Goal: Transaction & Acquisition: Book appointment/travel/reservation

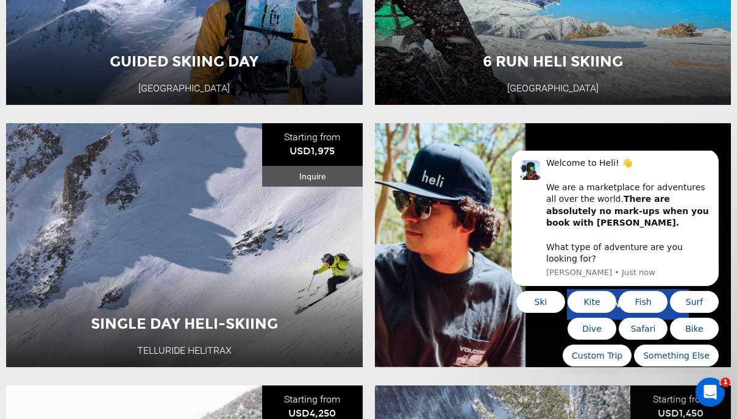
scroll to position [869, 0]
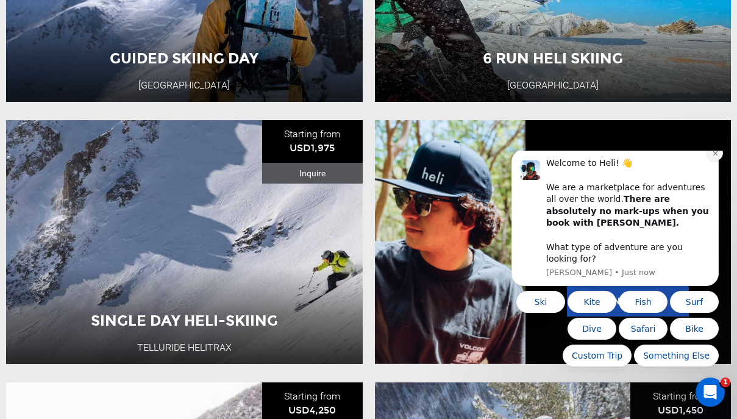
click at [713, 156] on icon "Dismiss notification" at bounding box center [715, 152] width 7 height 7
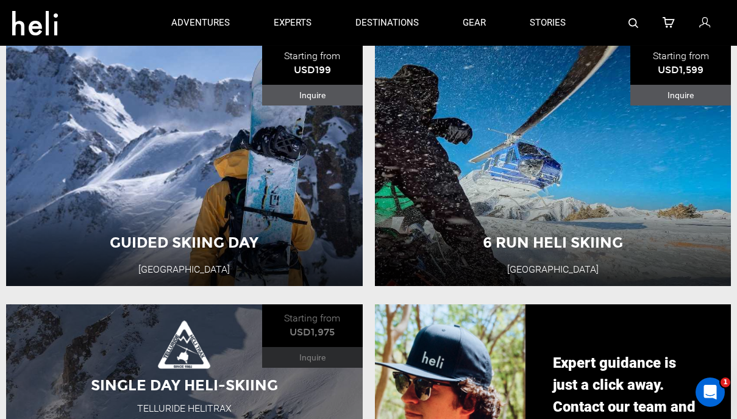
scroll to position [682, 0]
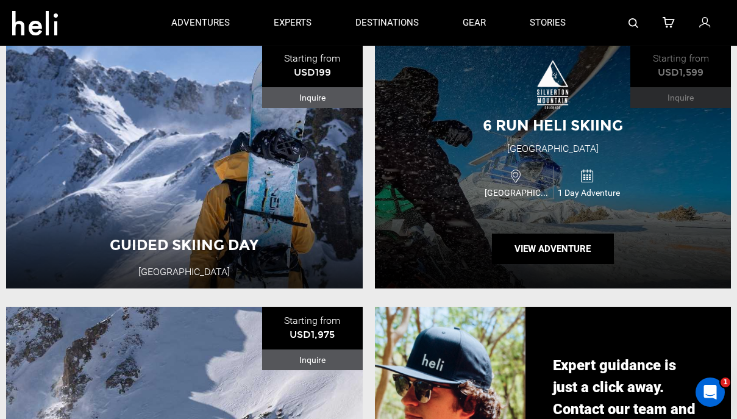
click at [479, 248] on div "6 Run Heli Skiing [GEOGRAPHIC_DATA] [GEOGRAPHIC_DATA] 1 Day Adventure View Adve…" at bounding box center [553, 167] width 357 height 244
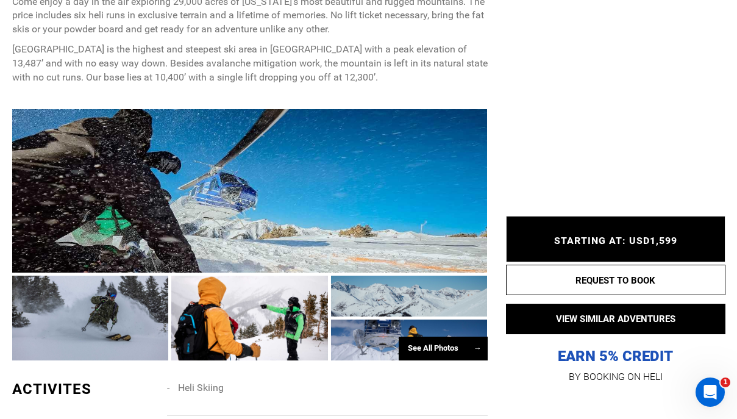
scroll to position [602, 0]
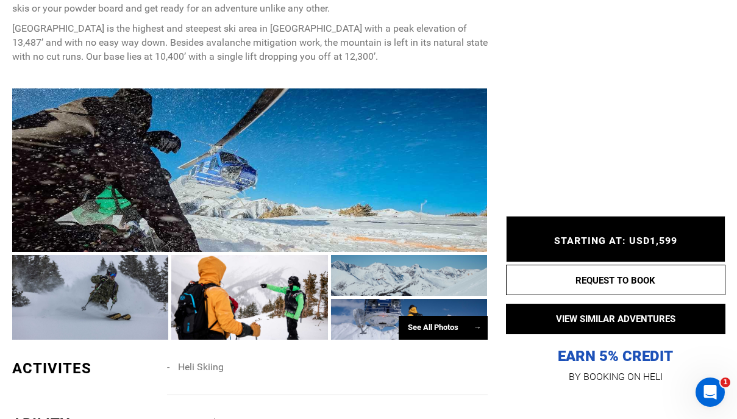
click at [277, 288] on div at bounding box center [249, 297] width 157 height 85
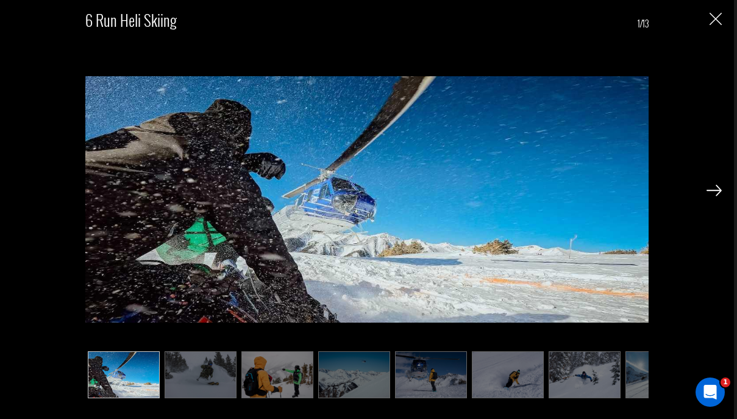
click at [713, 195] on img at bounding box center [714, 190] width 15 height 11
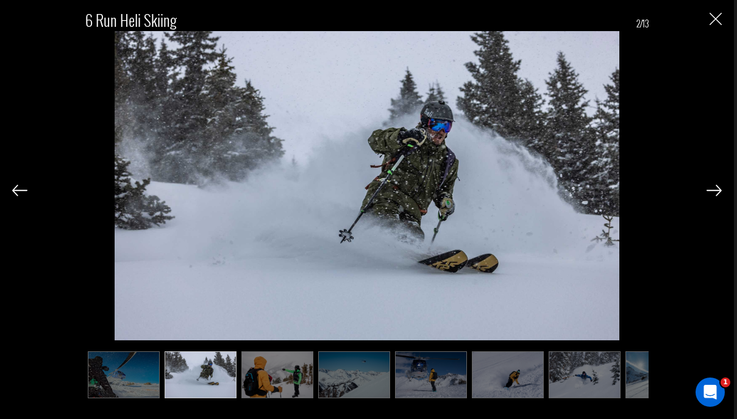
click at [713, 195] on img at bounding box center [714, 190] width 15 height 11
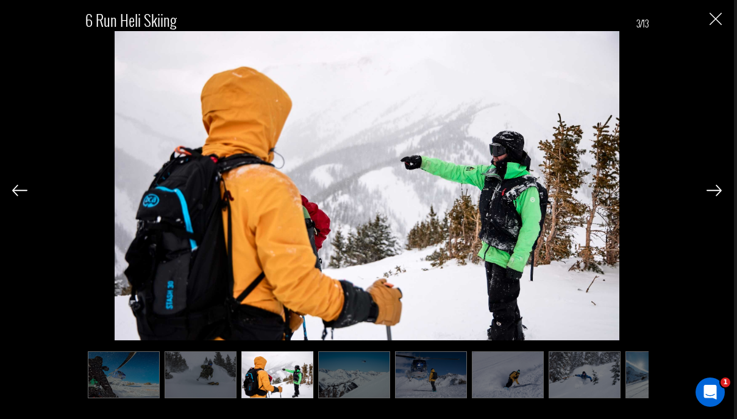
click at [713, 195] on img at bounding box center [714, 190] width 15 height 11
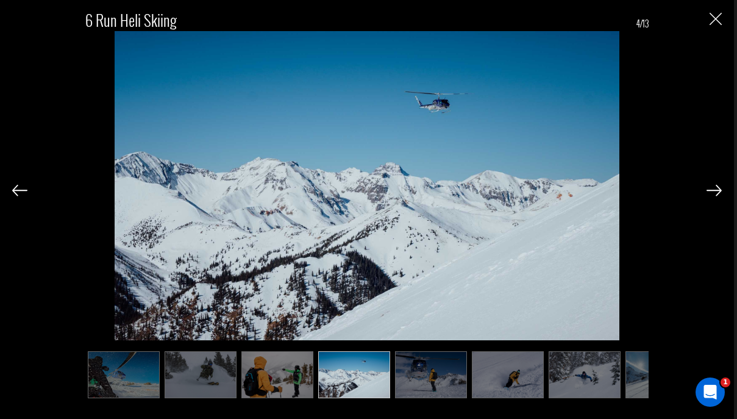
click at [713, 195] on img at bounding box center [714, 190] width 15 height 11
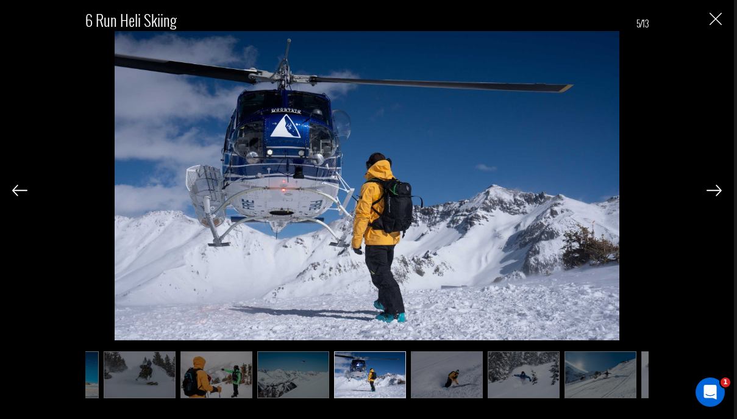
click at [713, 195] on img at bounding box center [714, 190] width 15 height 11
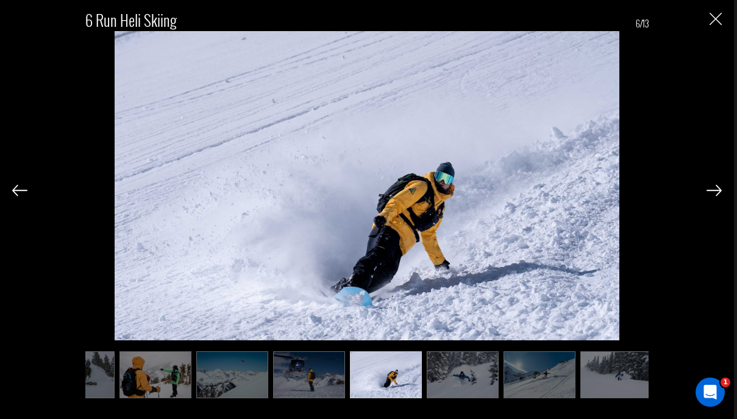
click at [713, 195] on img at bounding box center [714, 190] width 15 height 11
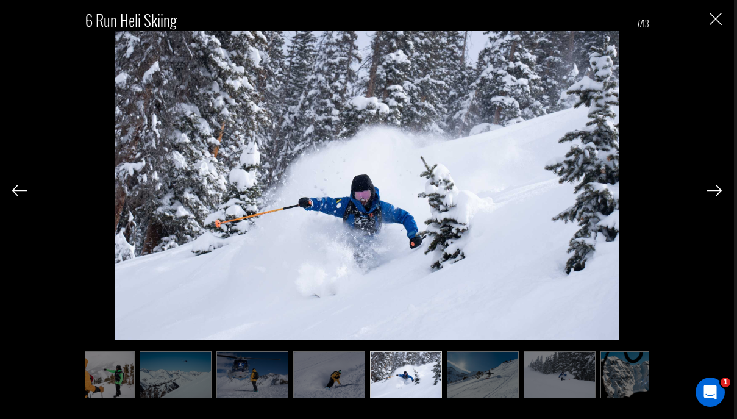
scroll to position [0, 183]
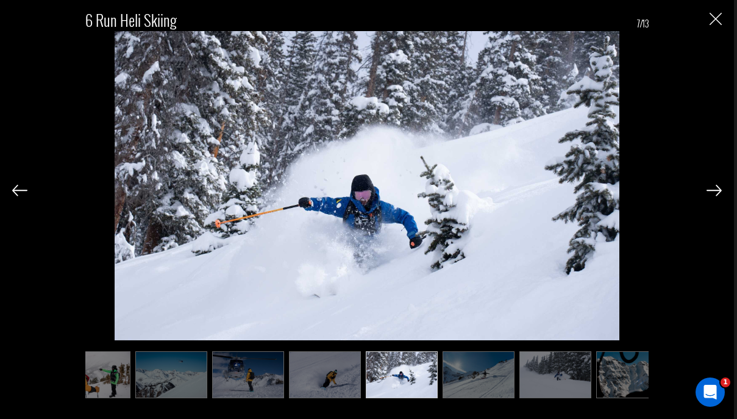
click at [713, 195] on img at bounding box center [714, 190] width 15 height 11
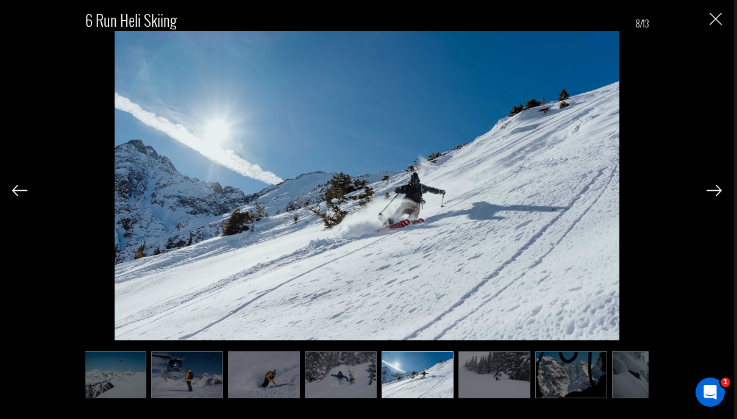
click at [713, 195] on img at bounding box center [714, 190] width 15 height 11
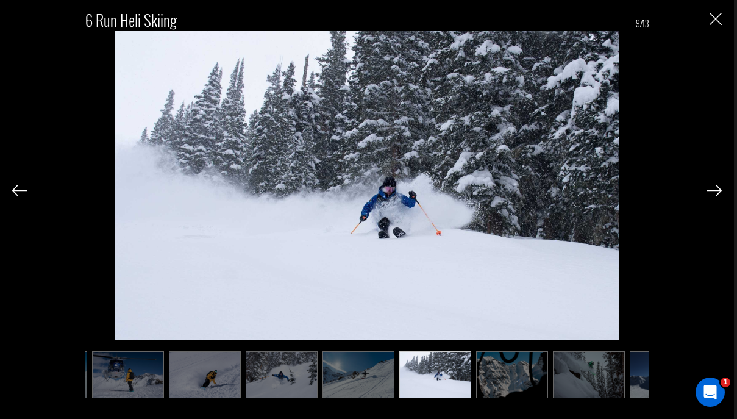
scroll to position [0, 305]
click at [716, 27] on div "6 Run Heli Skiing 9/13" at bounding box center [367, 199] width 710 height 398
